Goal: Task Accomplishment & Management: Use online tool/utility

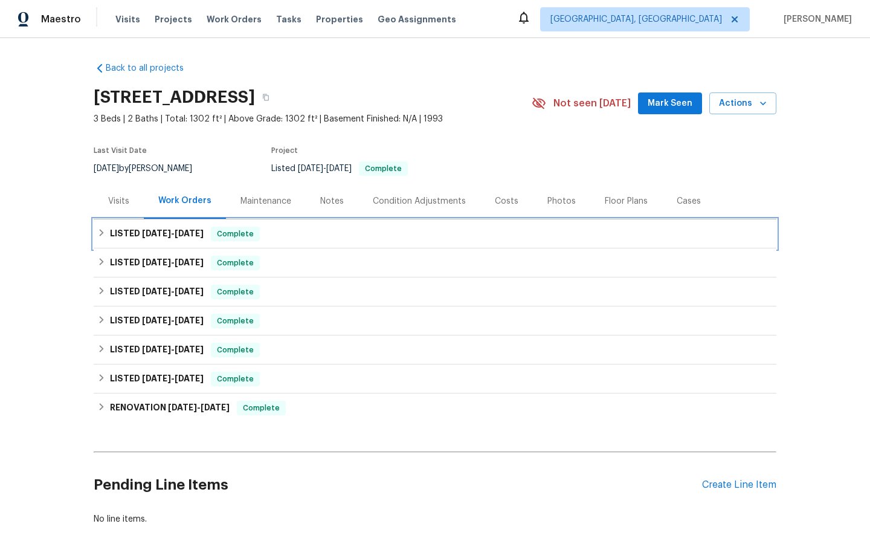
click at [234, 234] on span "Complete" at bounding box center [235, 234] width 47 height 12
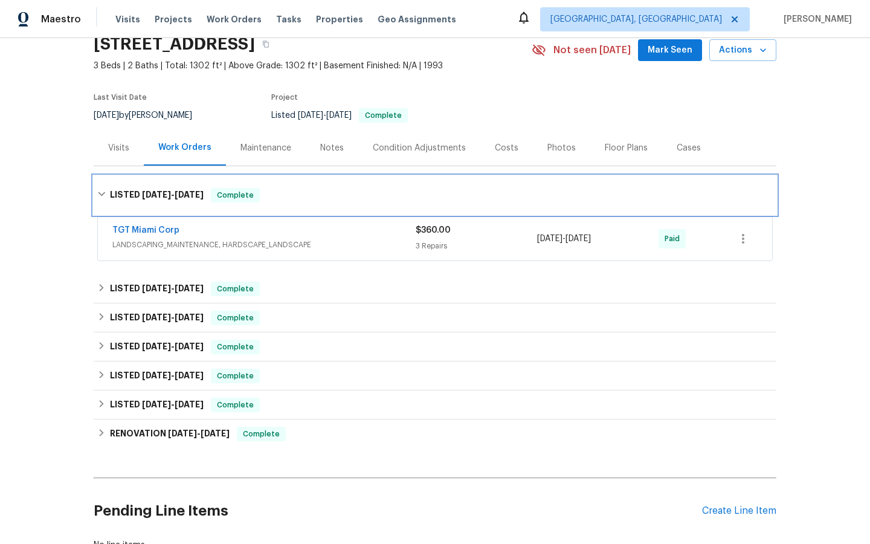
scroll to position [69, 0]
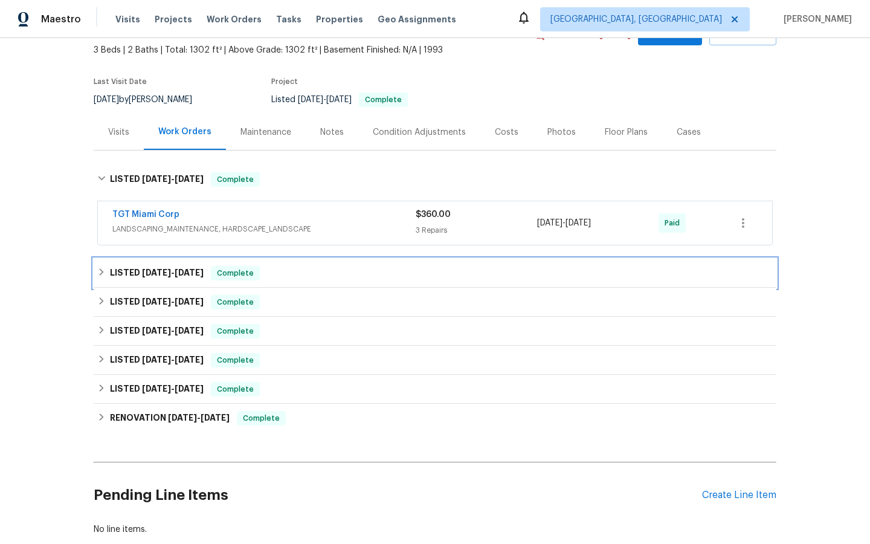
click at [235, 275] on span "Complete" at bounding box center [235, 273] width 47 height 12
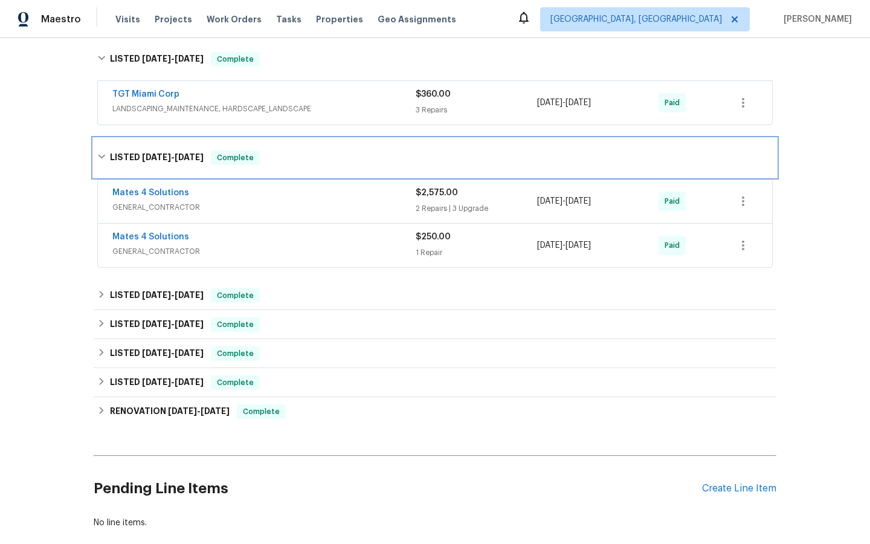
scroll to position [191, 0]
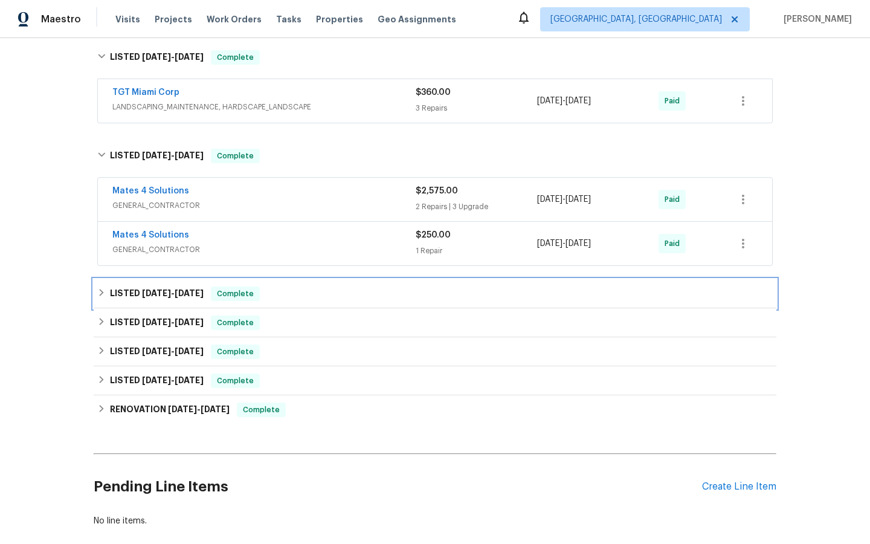
click at [228, 298] on span "Complete" at bounding box center [235, 294] width 47 height 12
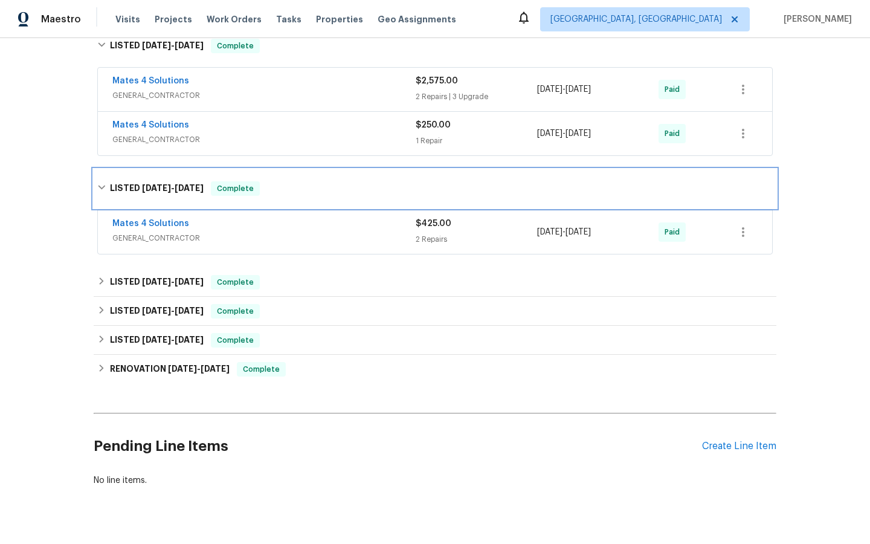
scroll to position [306, 0]
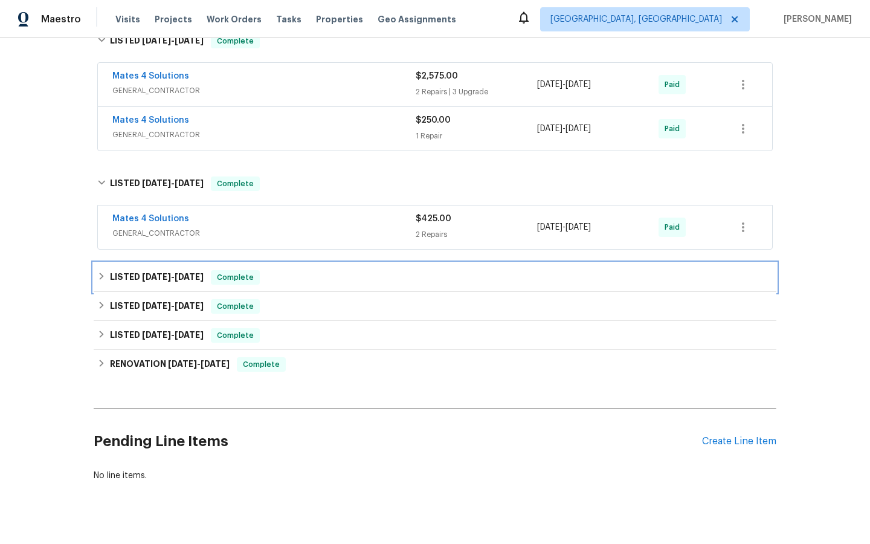
click at [240, 274] on span "Complete" at bounding box center [235, 277] width 47 height 12
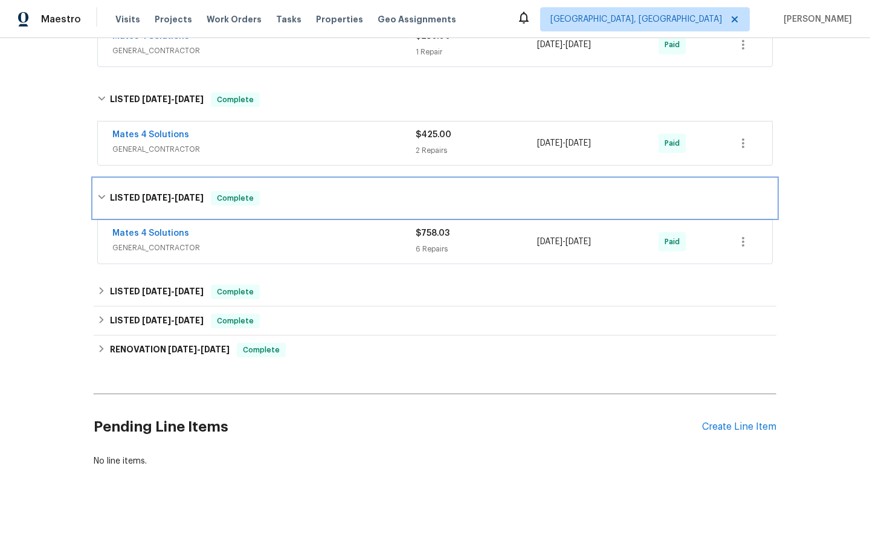
scroll to position [395, 0]
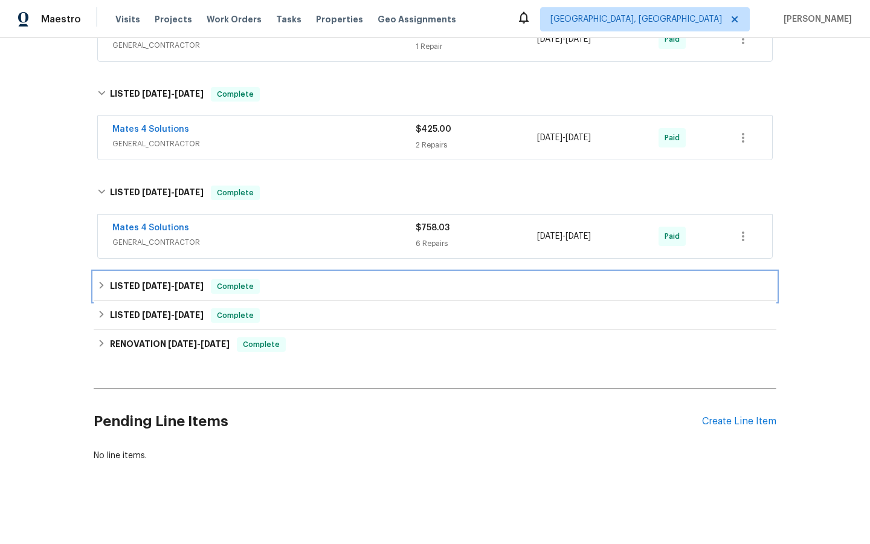
click at [245, 287] on span "Complete" at bounding box center [235, 286] width 47 height 12
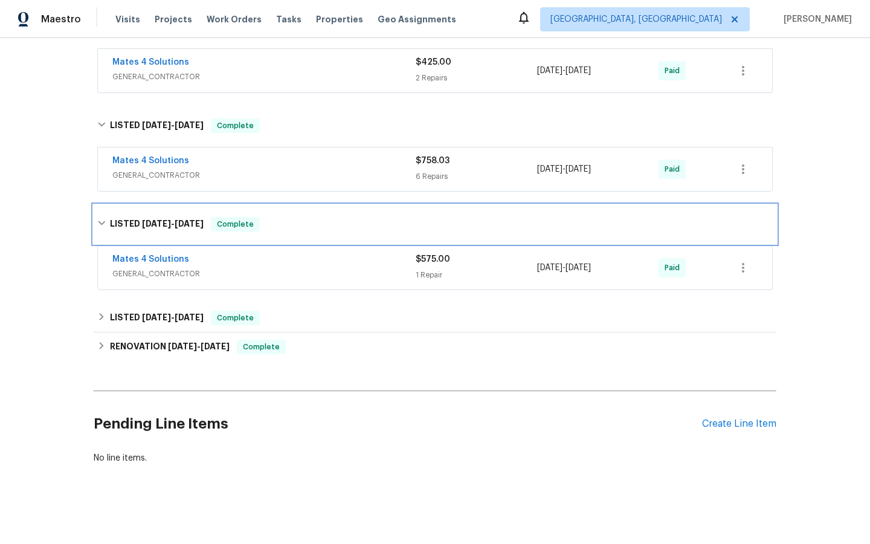
scroll to position [465, 0]
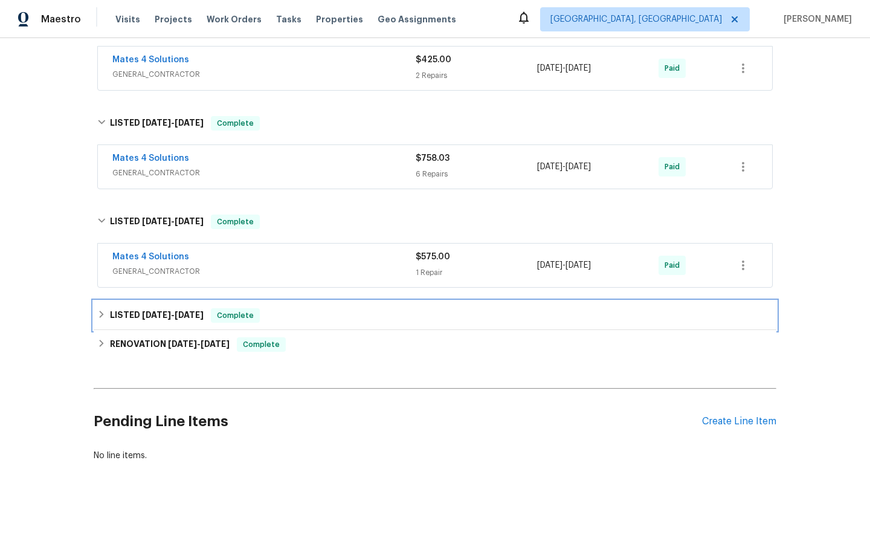
click at [253, 316] on span "Complete" at bounding box center [235, 315] width 47 height 12
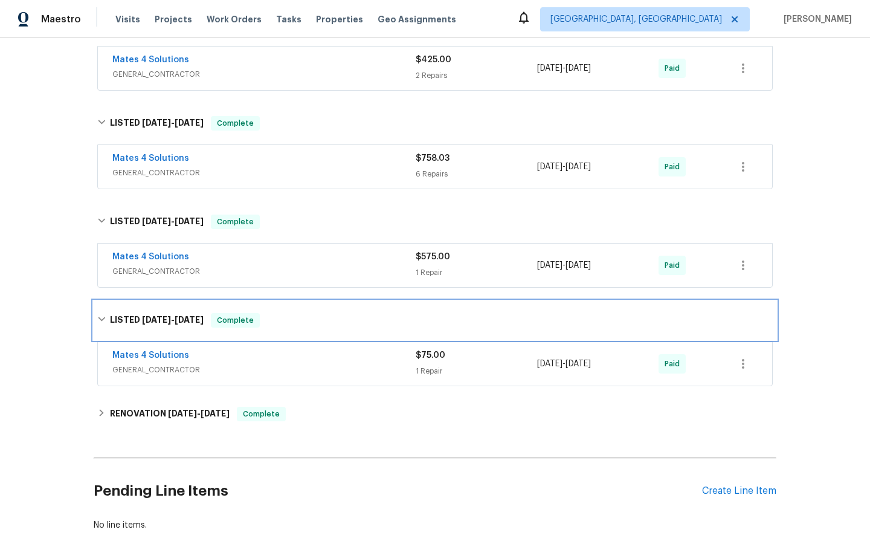
scroll to position [534, 0]
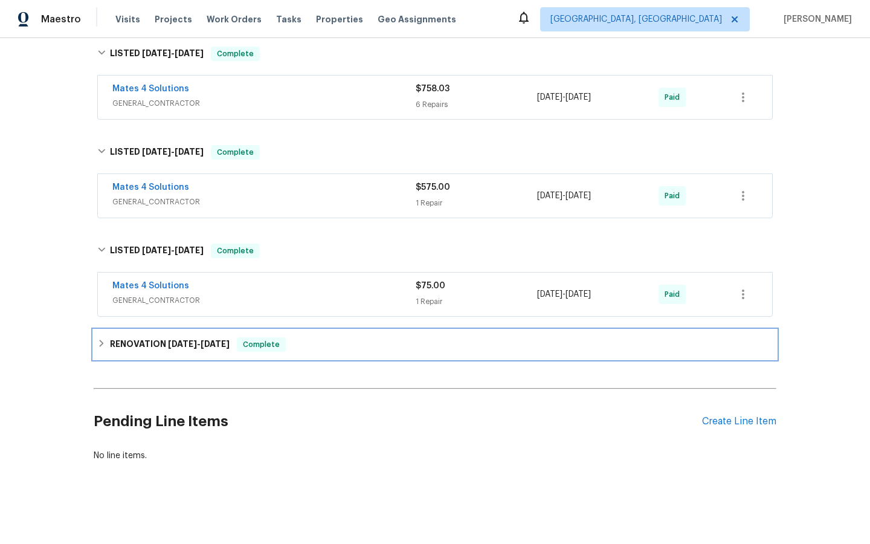
click at [261, 346] on span "Complete" at bounding box center [261, 344] width 47 height 12
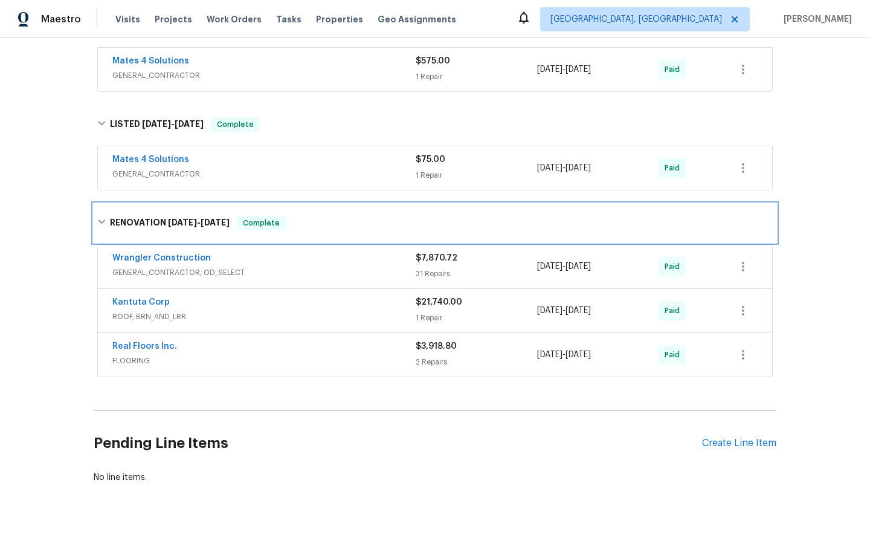
scroll to position [682, 0]
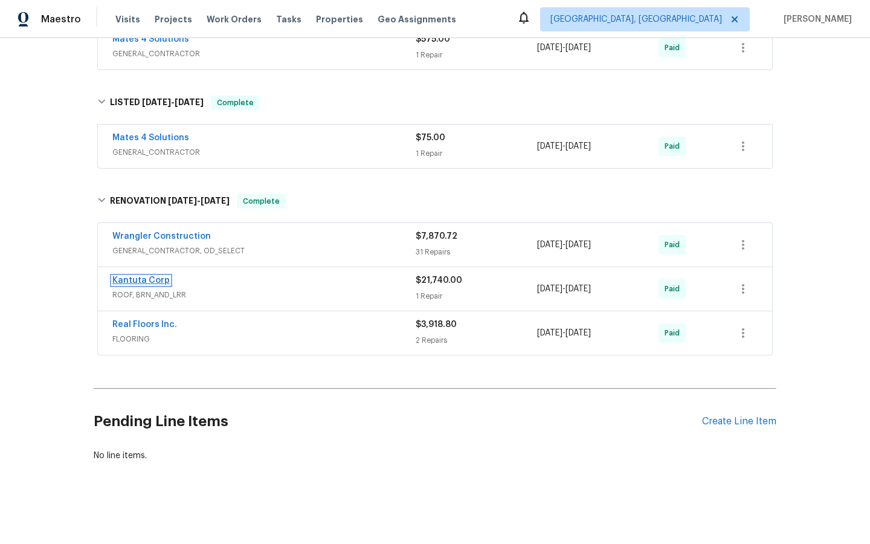
click at [130, 279] on link "Kantuta Corp" at bounding box center [140, 280] width 57 height 8
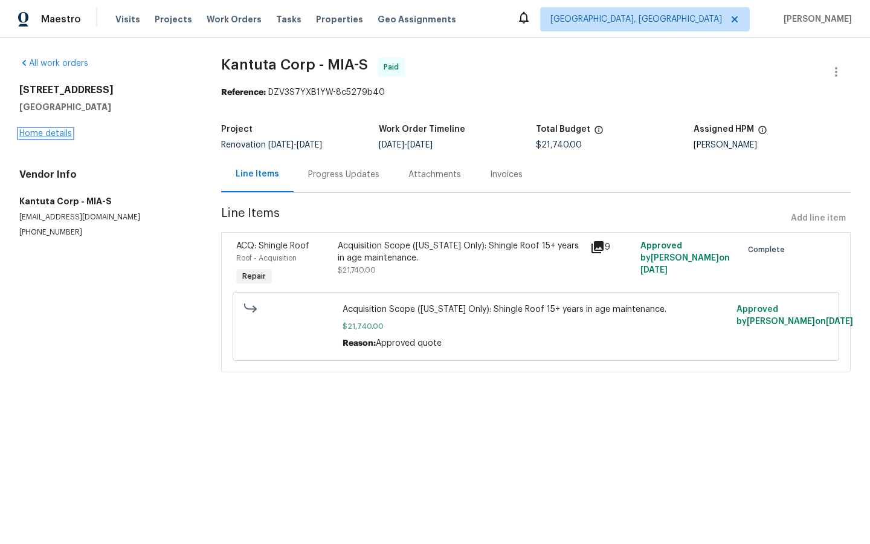
click at [43, 132] on link "Home details" at bounding box center [45, 133] width 53 height 8
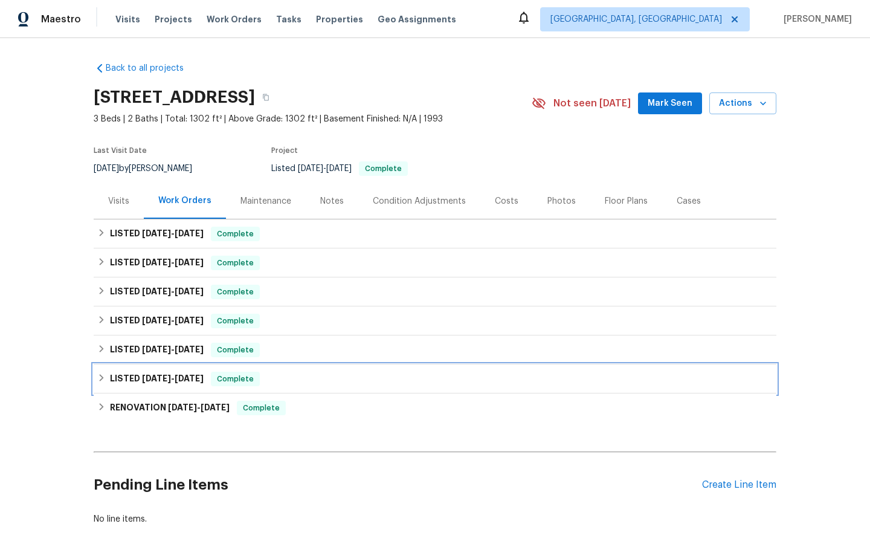
click at [252, 380] on span "Complete" at bounding box center [235, 379] width 47 height 12
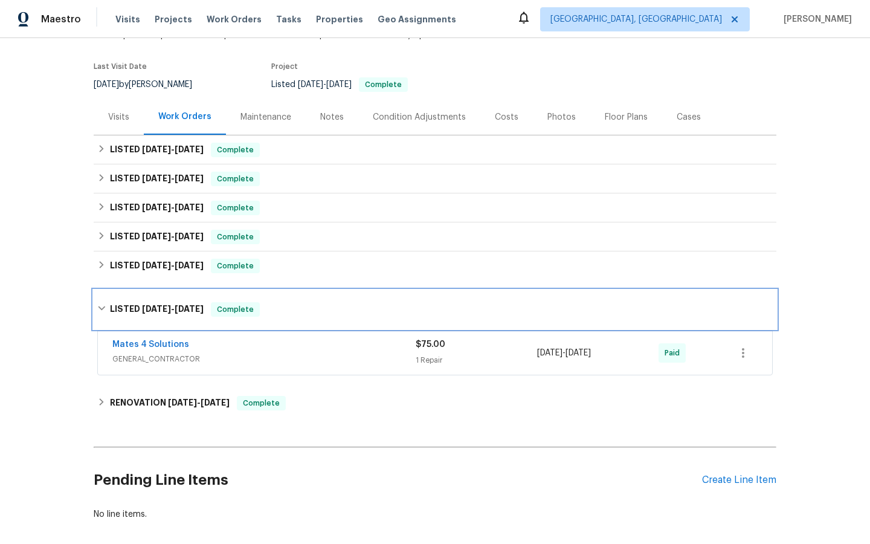
scroll to position [88, 0]
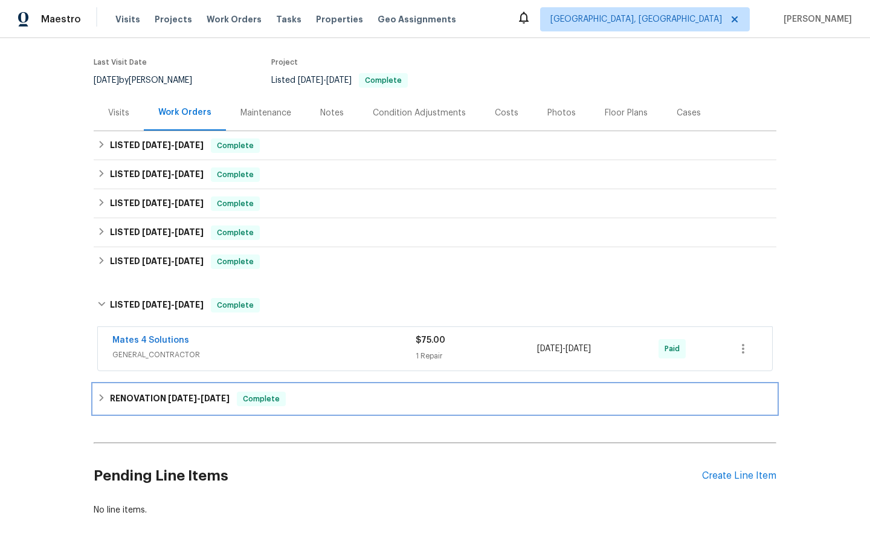
click at [266, 399] on span "Complete" at bounding box center [261, 399] width 47 height 12
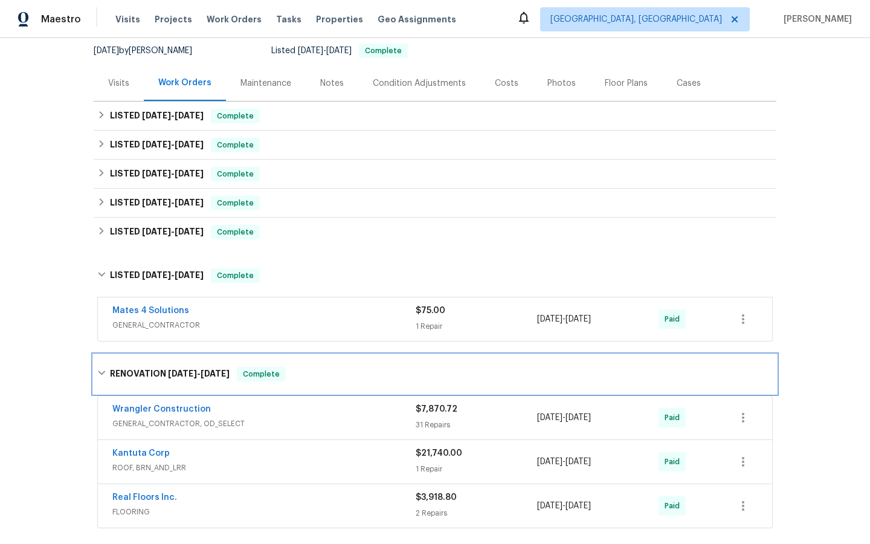
scroll to position [0, 0]
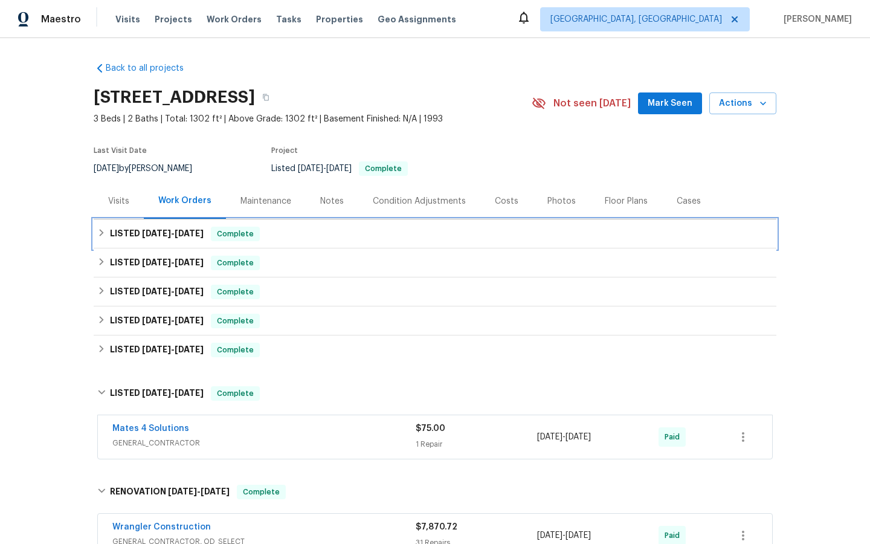
click at [243, 233] on span "Complete" at bounding box center [235, 234] width 47 height 12
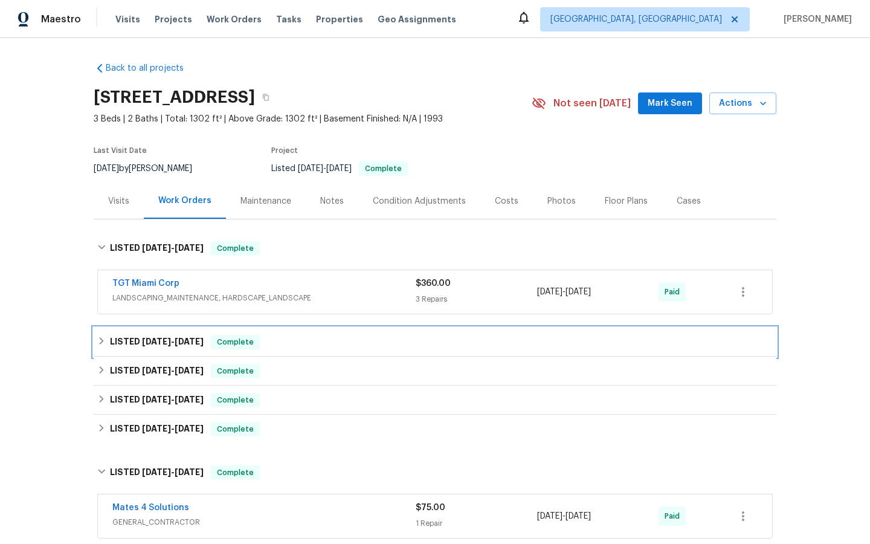
click at [237, 345] on span "Complete" at bounding box center [235, 342] width 47 height 12
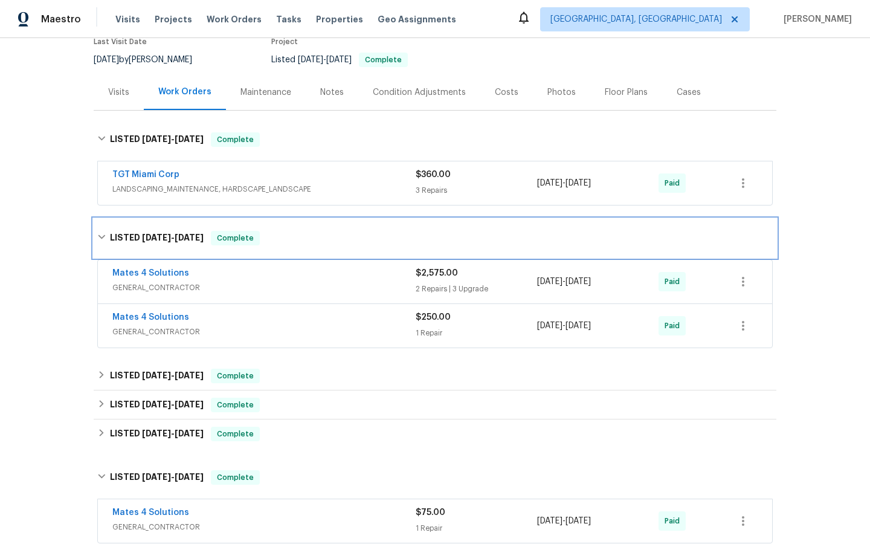
scroll to position [124, 0]
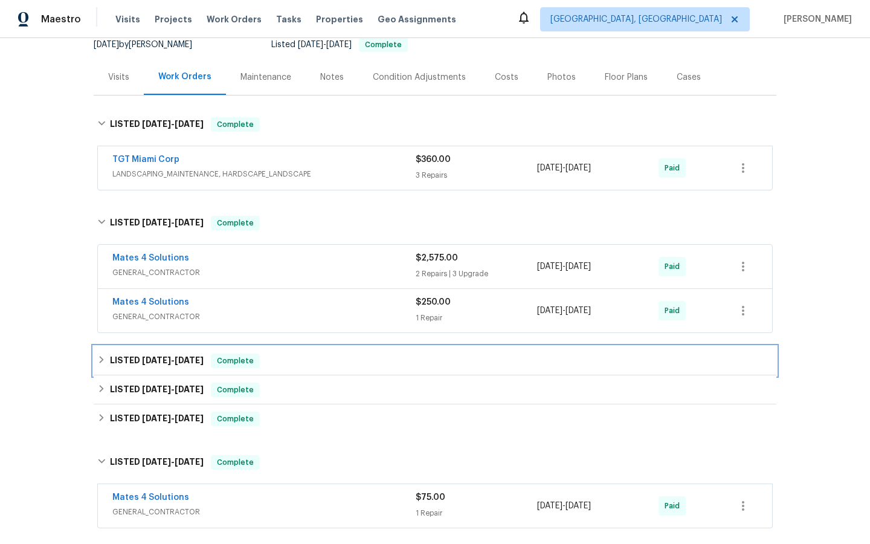
click at [228, 367] on div "Complete" at bounding box center [235, 360] width 49 height 14
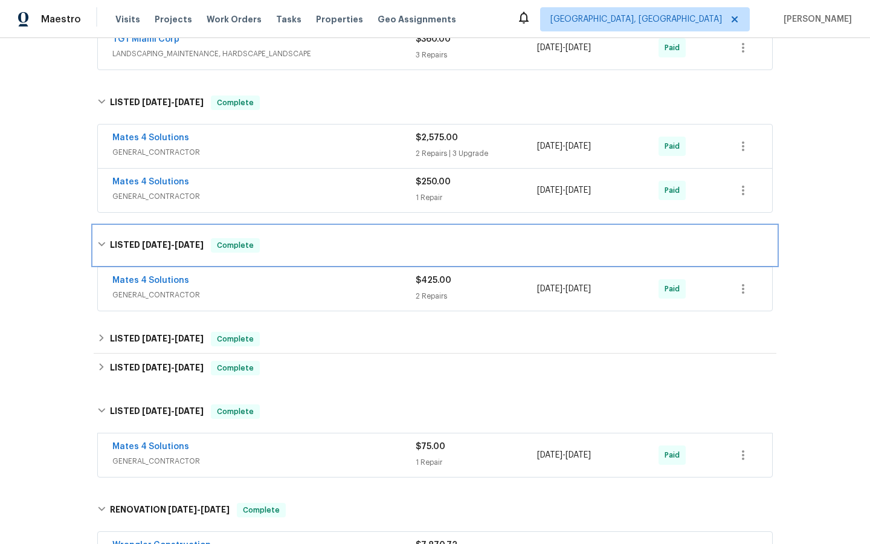
scroll to position [297, 0]
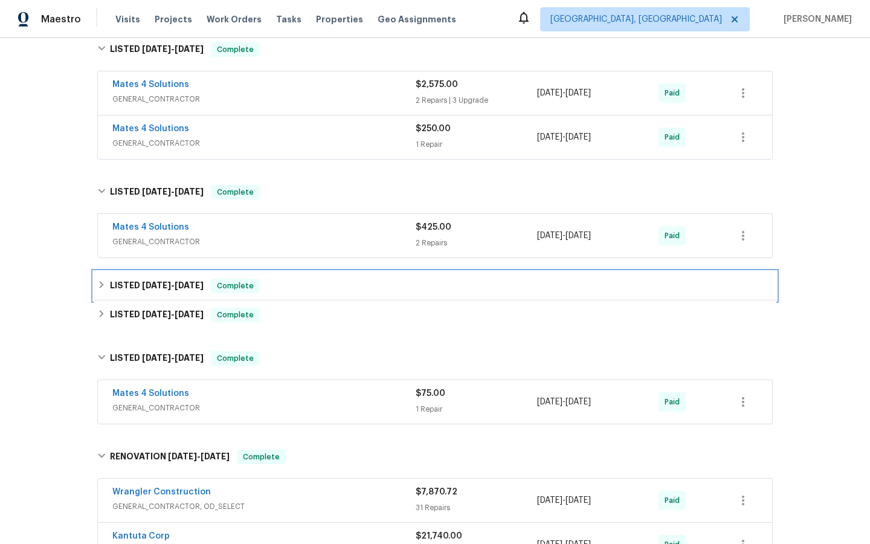
click at [247, 282] on span "Complete" at bounding box center [235, 286] width 47 height 12
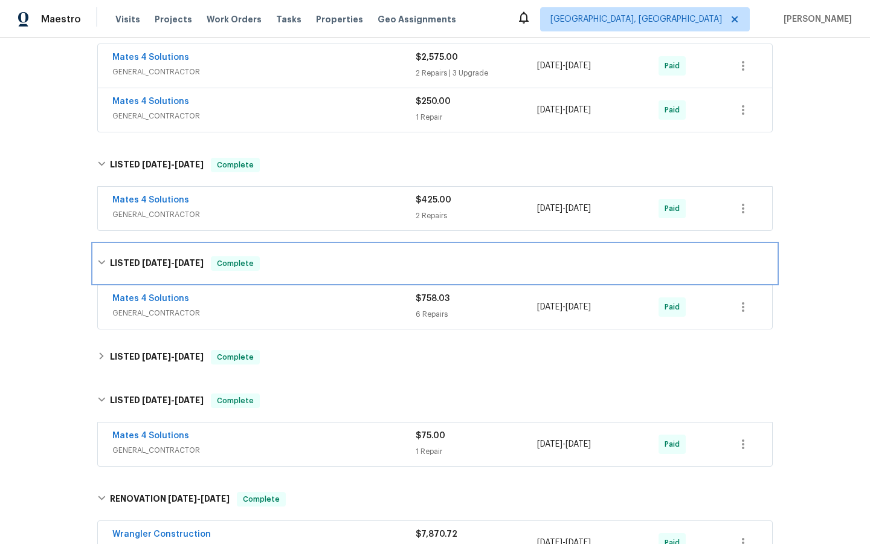
scroll to position [330, 0]
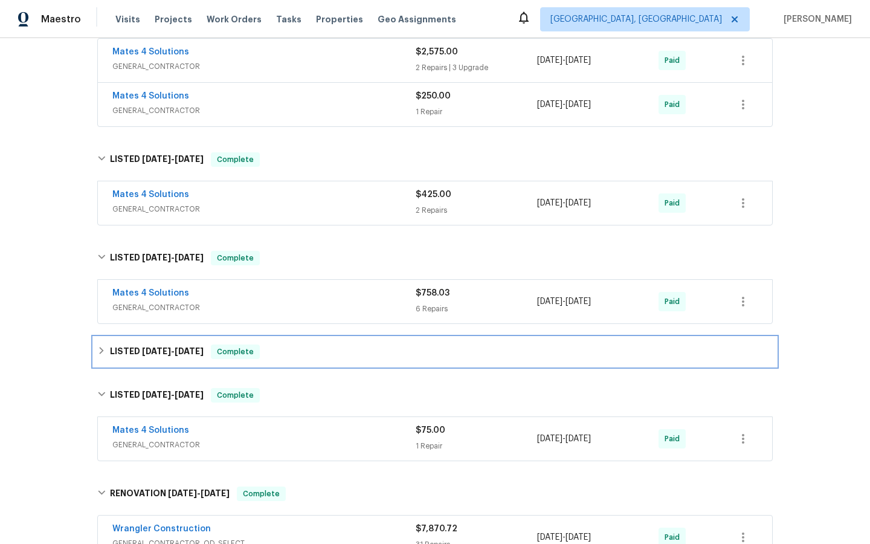
click at [244, 353] on span "Complete" at bounding box center [235, 352] width 47 height 12
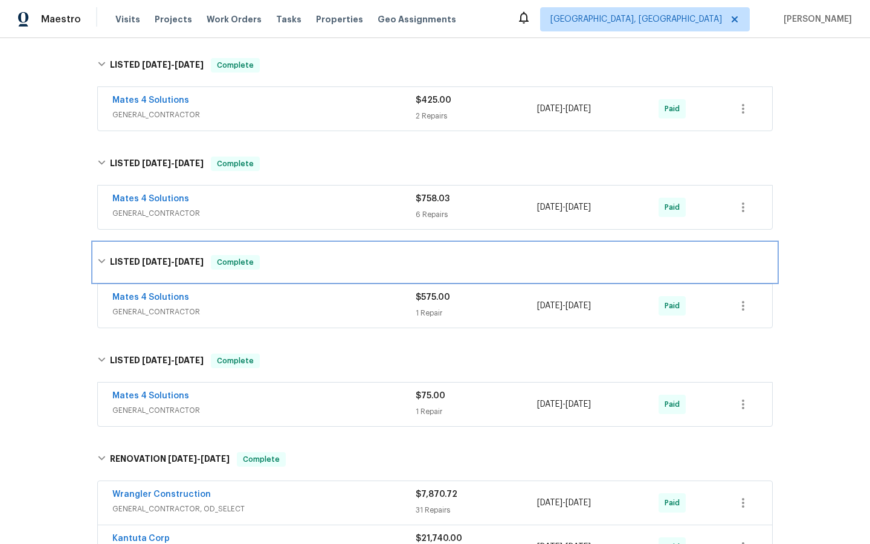
scroll to position [432, 0]
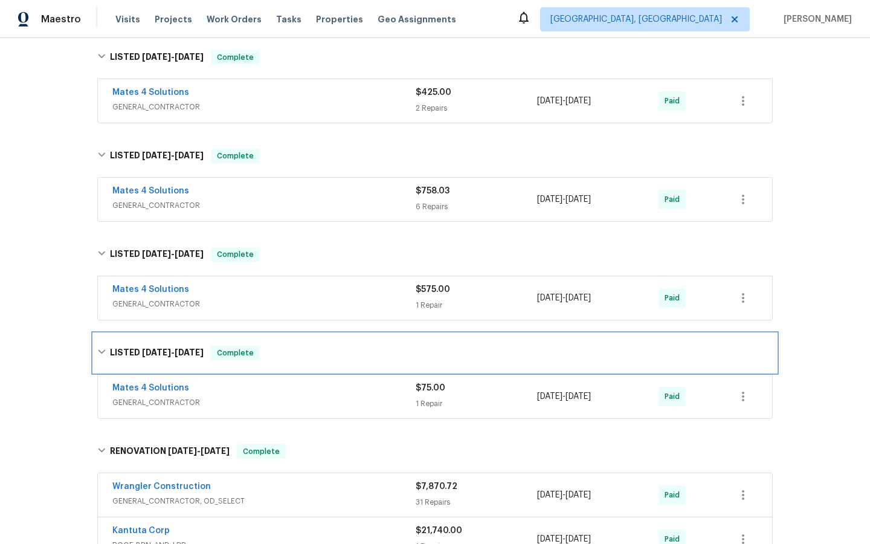
click at [245, 353] on span "Complete" at bounding box center [235, 353] width 47 height 12
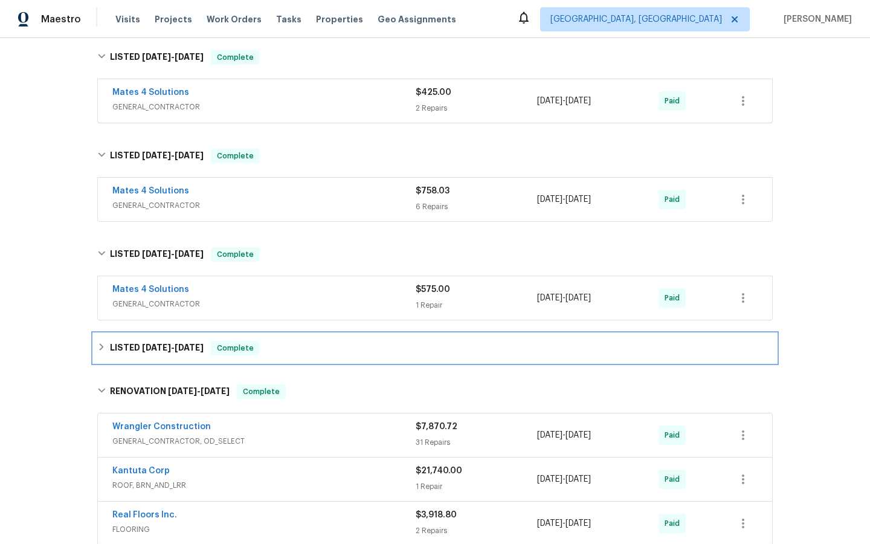
click at [245, 349] on span "Complete" at bounding box center [235, 348] width 47 height 12
